Goal: Task Accomplishment & Management: Manage account settings

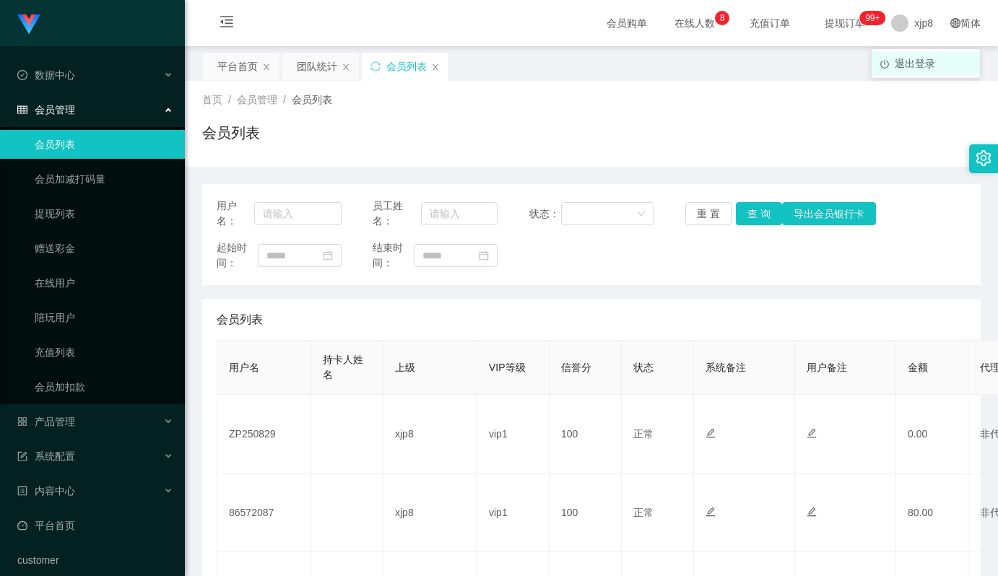
click at [905, 63] on span "退出登录" at bounding box center [915, 64] width 40 height 12
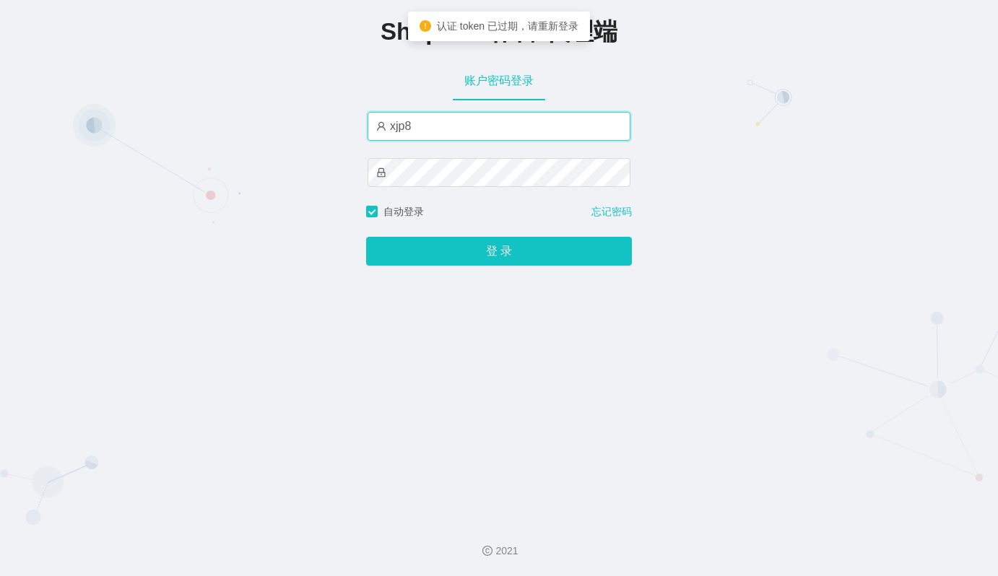
click at [424, 129] on input "xjp8" at bounding box center [499, 126] width 263 height 29
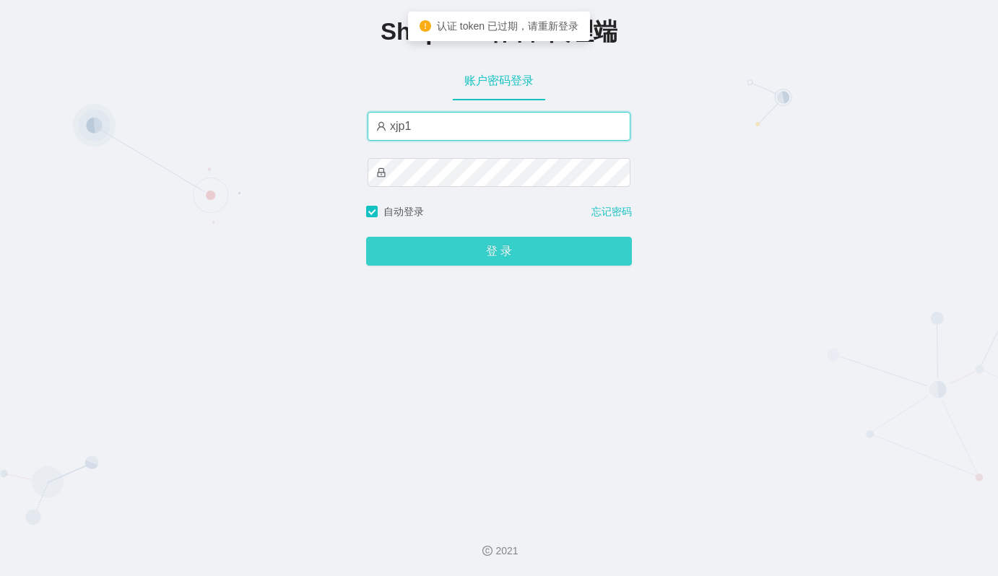
type input "xjp1"
click at [504, 257] on button "登 录" at bounding box center [499, 251] width 266 height 29
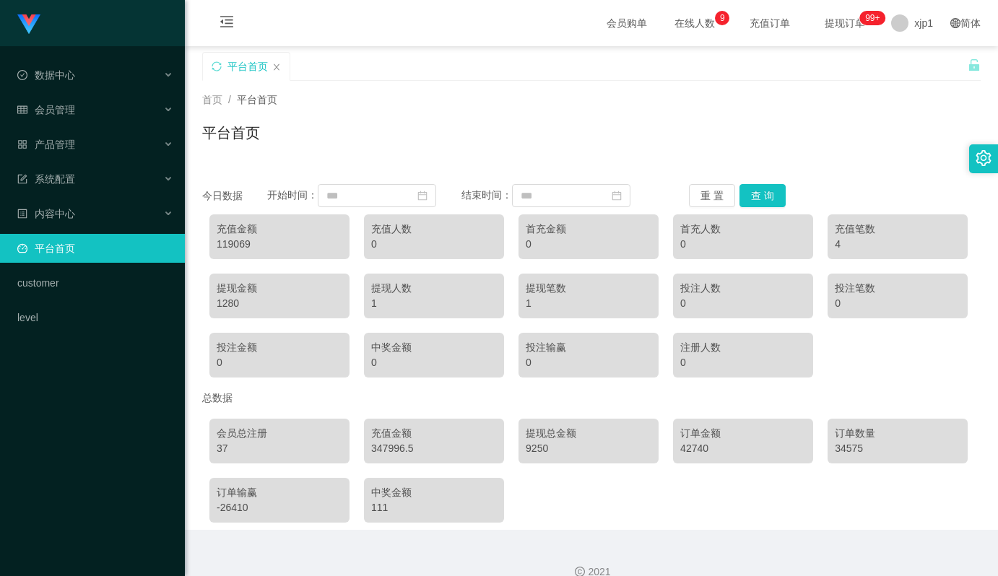
click at [391, 454] on div "347996.5" at bounding box center [434, 448] width 126 height 15
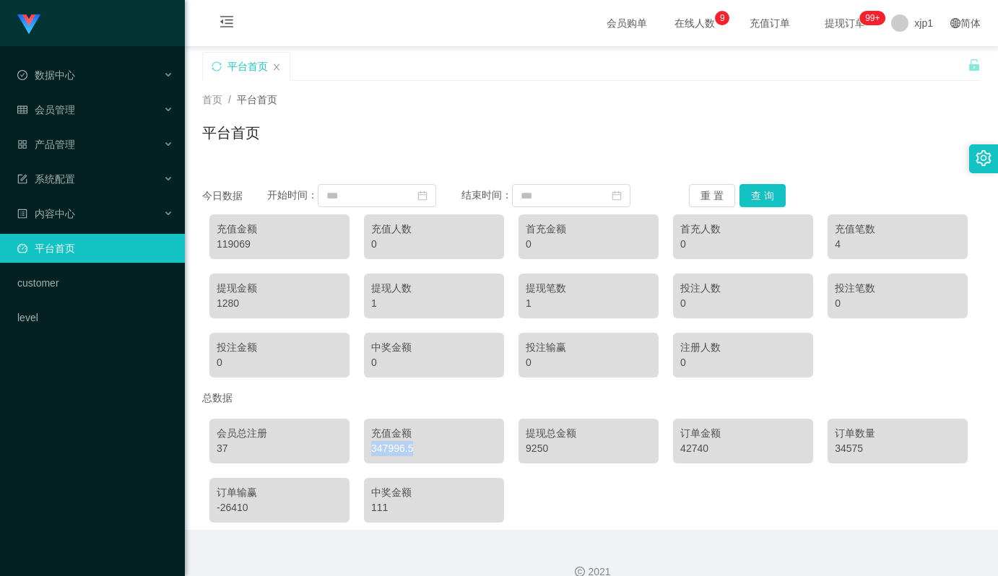
click at [391, 454] on div "347996.5" at bounding box center [434, 448] width 126 height 15
click at [395, 453] on div "347996.5" at bounding box center [434, 448] width 126 height 15
click at [385, 445] on div "347996.5" at bounding box center [434, 448] width 126 height 15
click at [394, 447] on div "347996.5" at bounding box center [434, 448] width 126 height 15
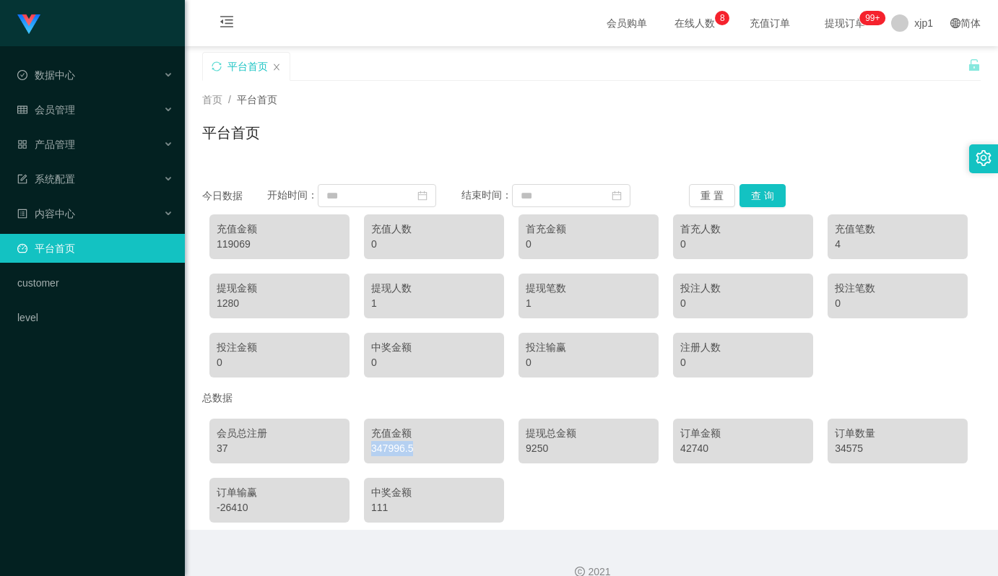
click at [394, 447] on div "347996.5" at bounding box center [434, 448] width 126 height 15
click at [387, 453] on div "347996.5" at bounding box center [434, 448] width 126 height 15
click at [388, 450] on div "347996.5" at bounding box center [434, 448] width 126 height 15
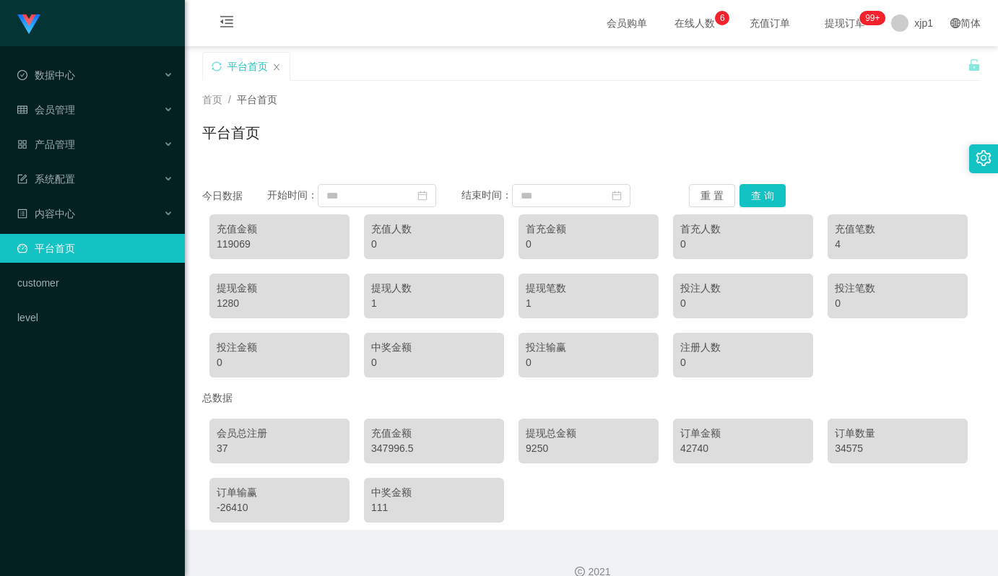
click at [396, 448] on div "347996.5" at bounding box center [434, 448] width 126 height 15
click at [399, 451] on div "347996.5" at bounding box center [434, 448] width 126 height 15
click at [907, 59] on span "退出登录" at bounding box center [915, 64] width 40 height 12
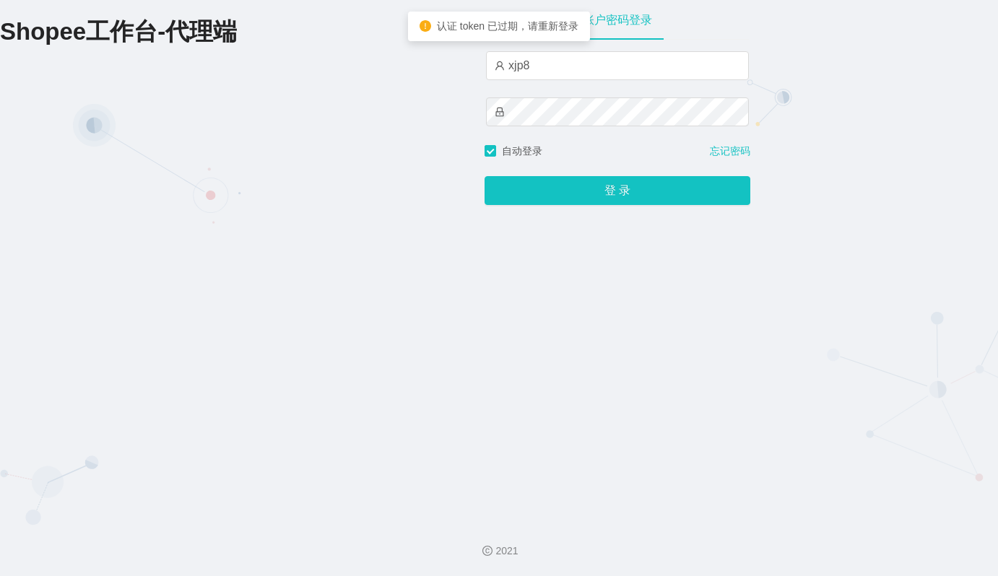
click at [599, 205] on div "登 录" at bounding box center [618, 182] width 266 height 46
click at [597, 191] on button "登 录" at bounding box center [618, 190] width 266 height 29
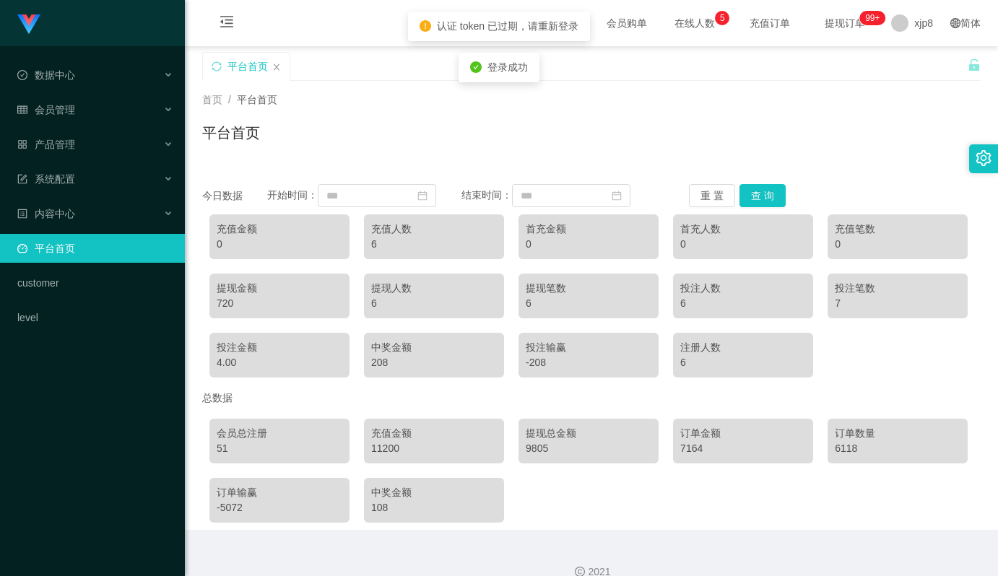
click at [378, 450] on div "11200" at bounding box center [434, 448] width 126 height 15
click at [541, 452] on div "9805" at bounding box center [589, 448] width 126 height 15
click at [528, 454] on div "9805" at bounding box center [589, 448] width 126 height 15
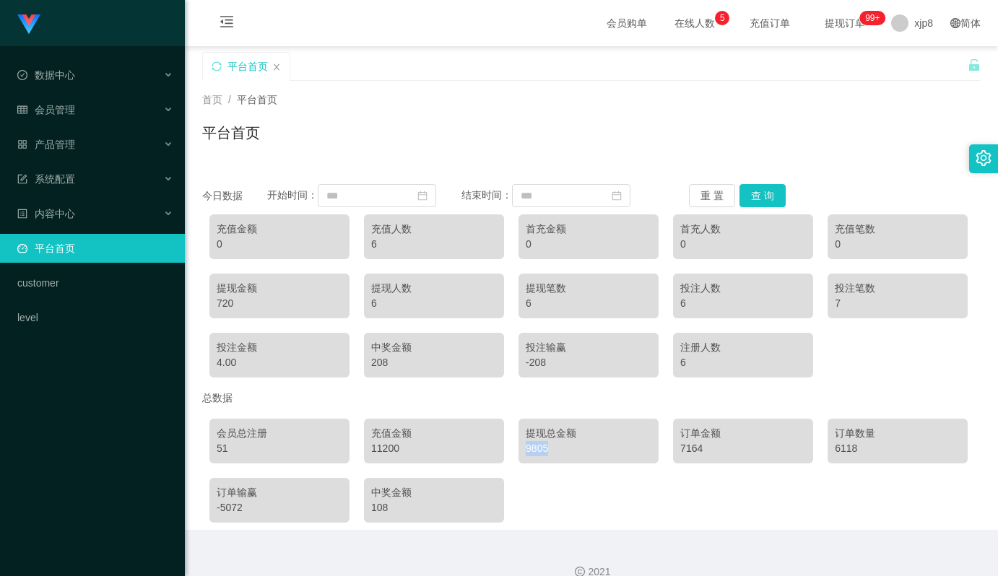
click at [528, 454] on div "9805" at bounding box center [589, 448] width 126 height 15
click at [230, 303] on div "720" at bounding box center [280, 303] width 126 height 15
click at [225, 365] on div "4.00" at bounding box center [280, 362] width 126 height 15
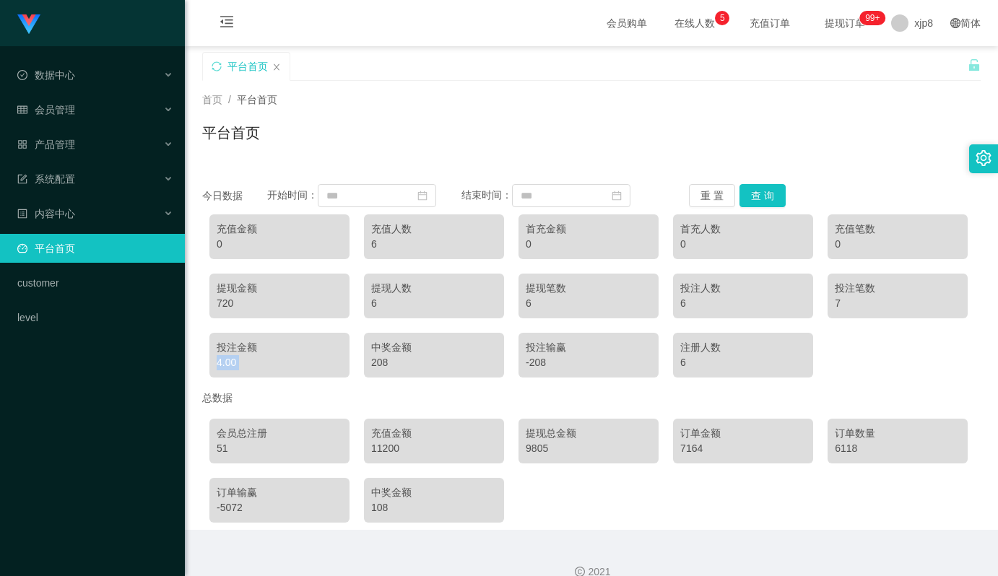
click at [225, 365] on div "4.00" at bounding box center [280, 362] width 126 height 15
click at [530, 450] on div "9805" at bounding box center [589, 448] width 126 height 15
click at [532, 449] on div "9805" at bounding box center [589, 448] width 126 height 15
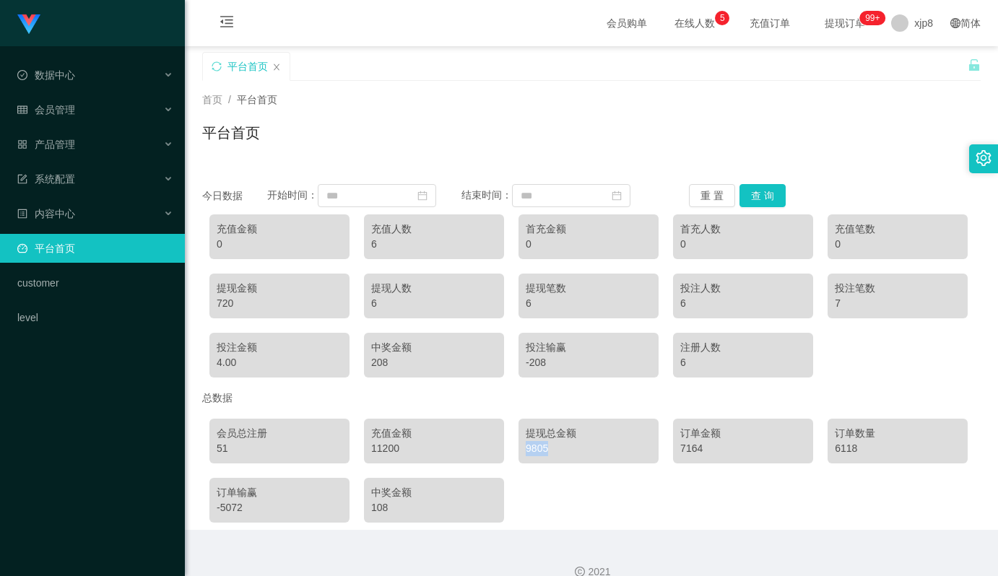
click at [535, 449] on div "9805" at bounding box center [589, 448] width 126 height 15
click at [760, 188] on button "查 询" at bounding box center [763, 195] width 46 height 23
